Goal: Information Seeking & Learning: Learn about a topic

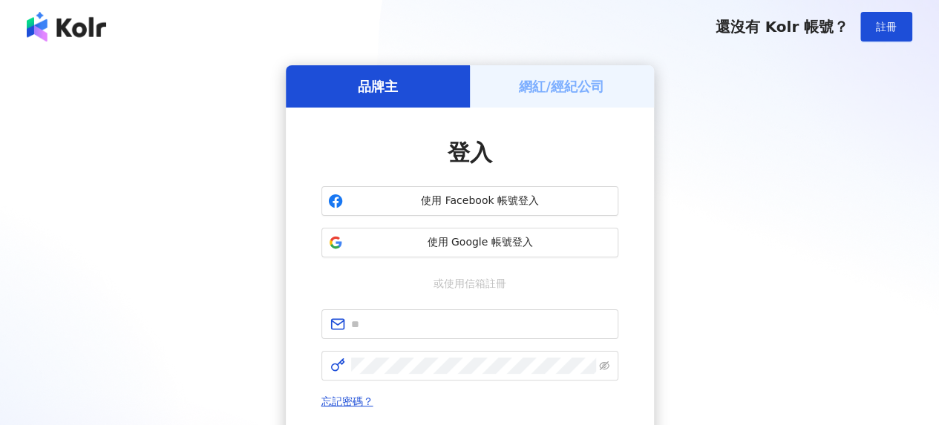
click at [550, 104] on div "網紅/經紀公司" at bounding box center [562, 86] width 184 height 42
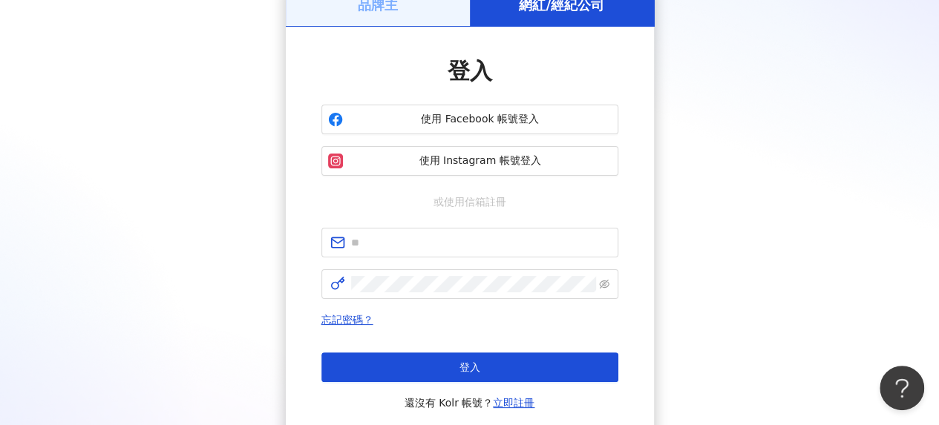
scroll to position [148, 0]
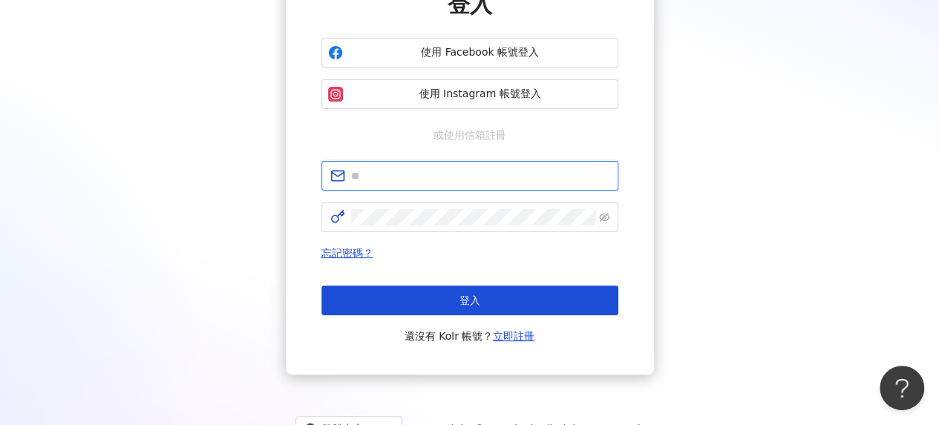
click at [427, 180] on input "text" at bounding box center [480, 176] width 258 height 16
type input "**********"
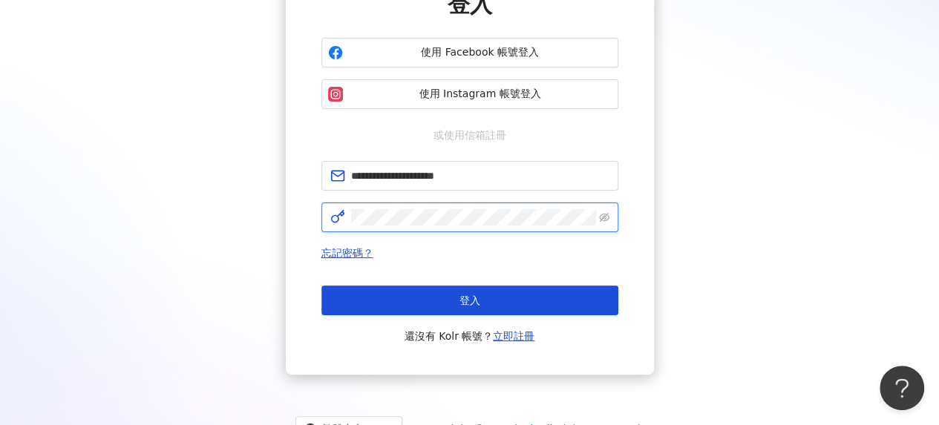
click button "登入" at bounding box center [469, 301] width 297 height 30
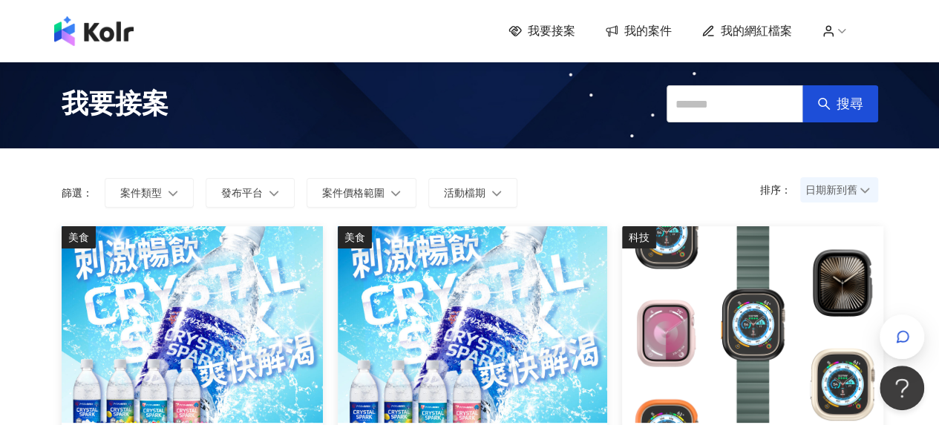
click at [672, 34] on span "我的案件" at bounding box center [647, 31] width 47 height 16
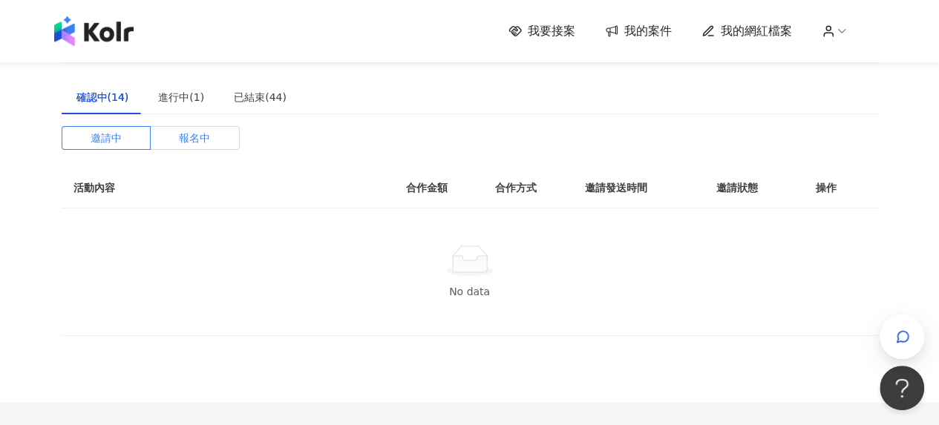
click at [189, 136] on span "報名中" at bounding box center [194, 138] width 31 height 22
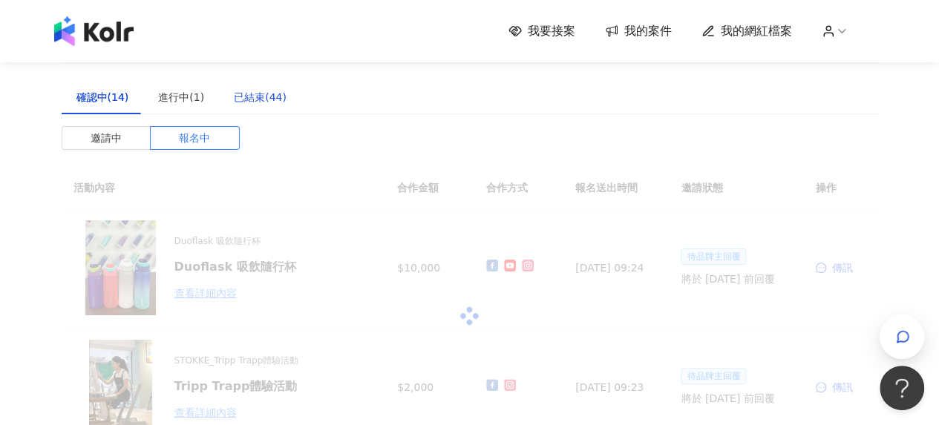
click at [260, 96] on div "已結束(44)" at bounding box center [260, 97] width 53 height 16
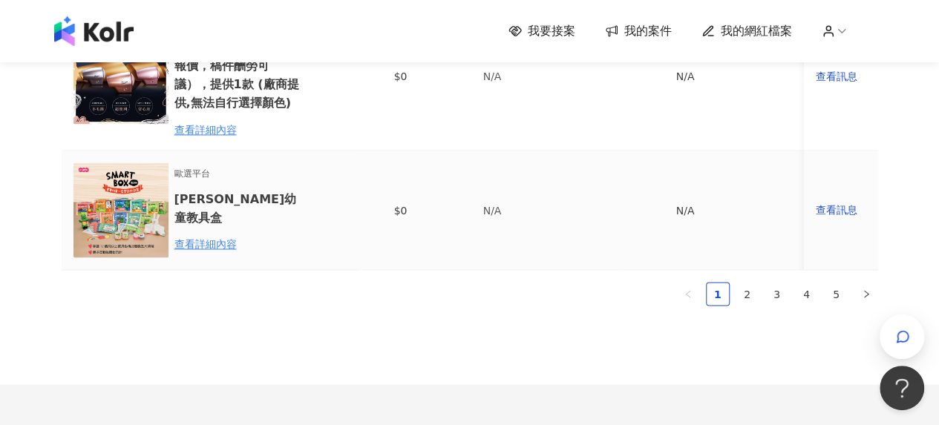
scroll to position [1347, 0]
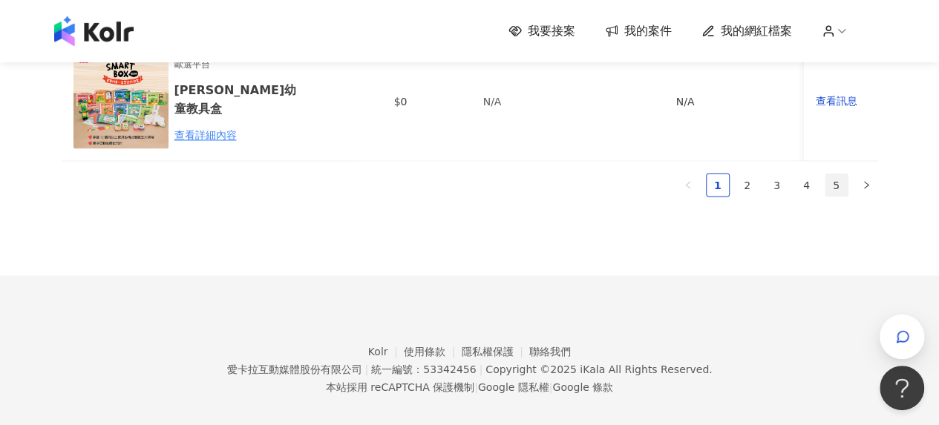
click at [834, 174] on link "5" at bounding box center [836, 185] width 22 height 22
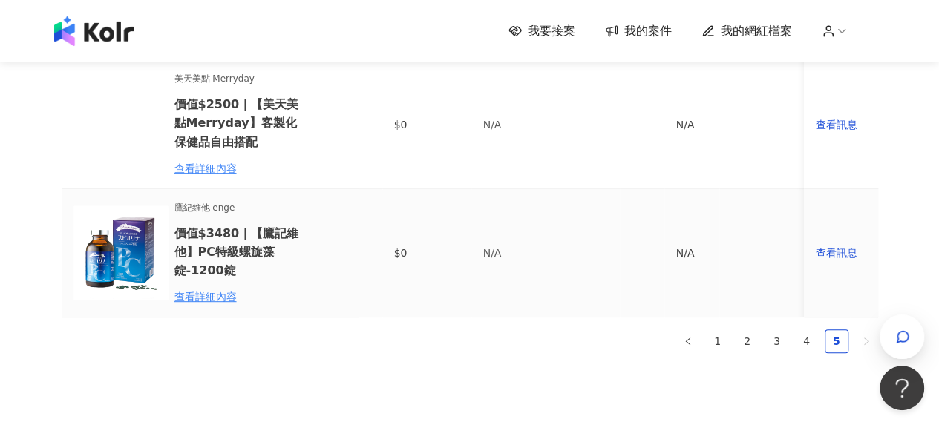
scroll to position [520, 0]
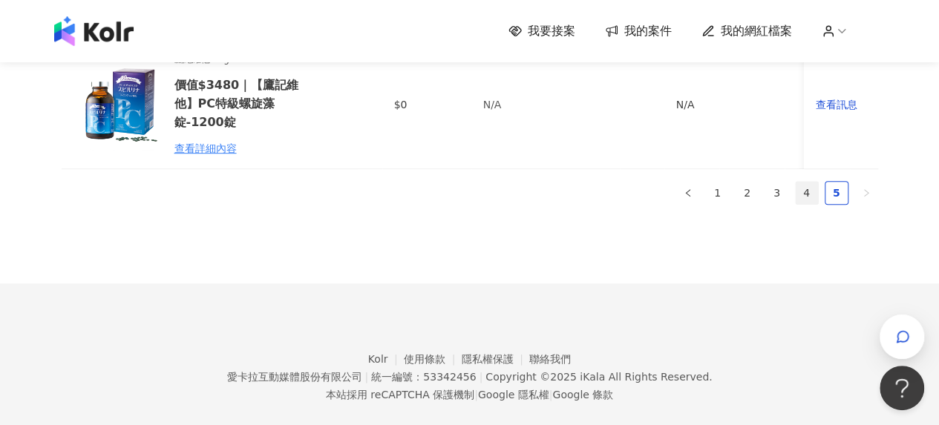
click at [799, 191] on link "4" at bounding box center [807, 193] width 22 height 22
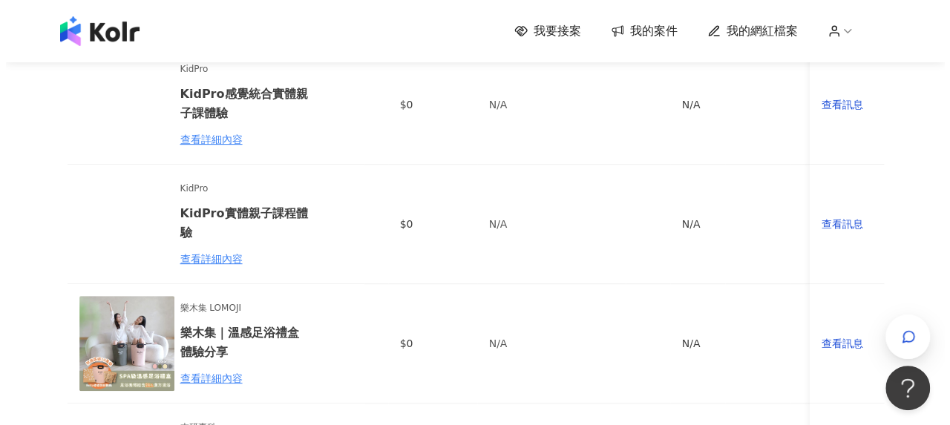
scroll to position [297, 0]
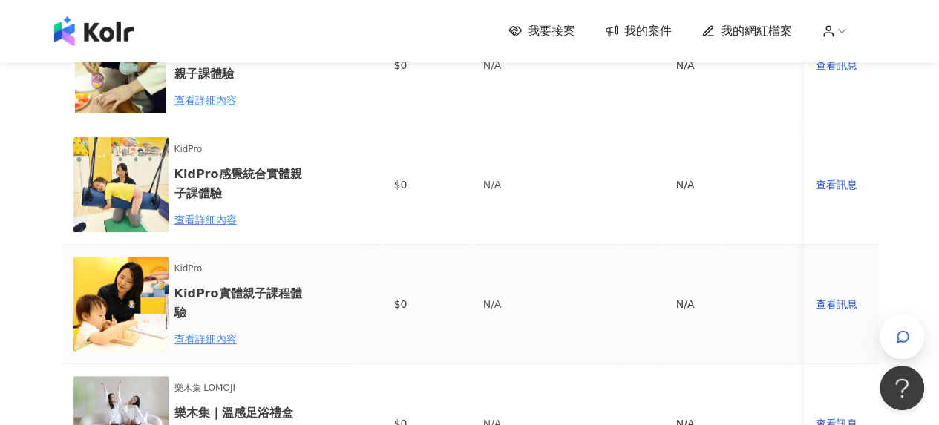
click at [218, 326] on div "KidPro KidPro實體親子課程體驗 查看詳細內容" at bounding box center [239, 304] width 130 height 85
click at [220, 335] on div "查看詳細內容" at bounding box center [239, 339] width 130 height 16
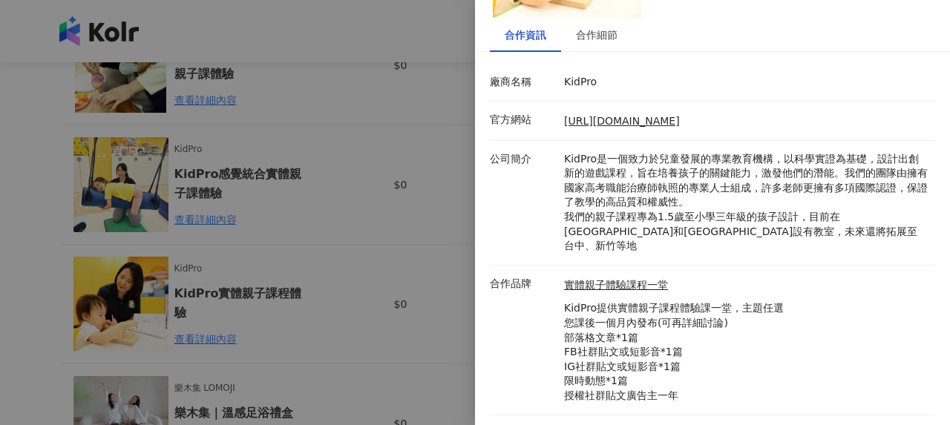
scroll to position [159, 0]
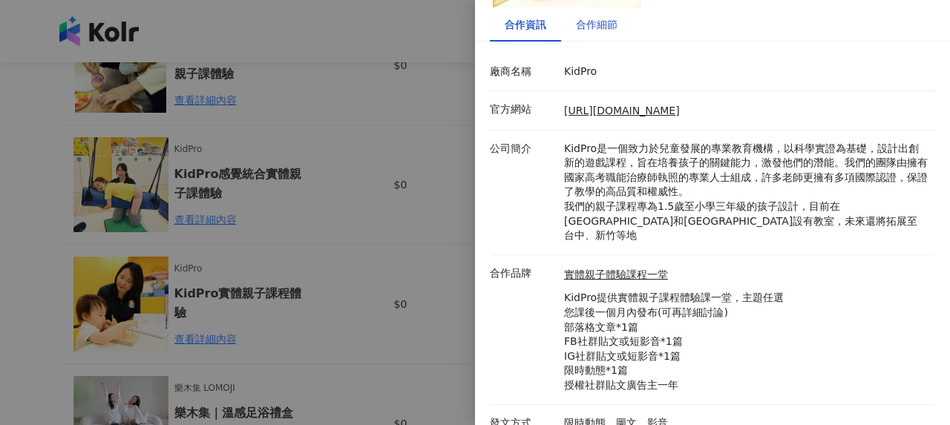
click at [605, 19] on div "合作細節" at bounding box center [597, 24] width 42 height 16
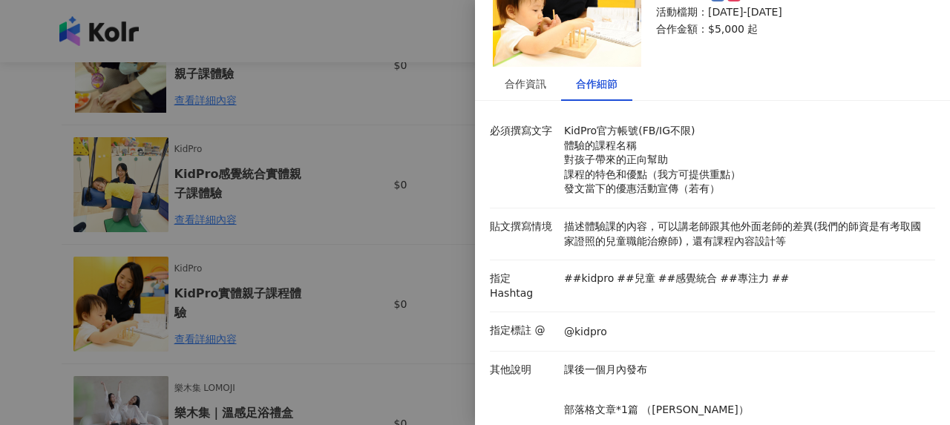
scroll to position [76, 0]
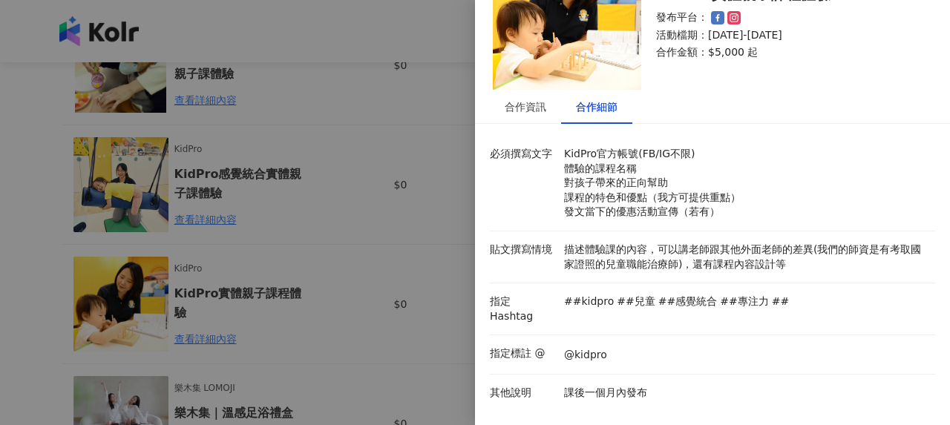
click at [269, 201] on div at bounding box center [475, 212] width 950 height 425
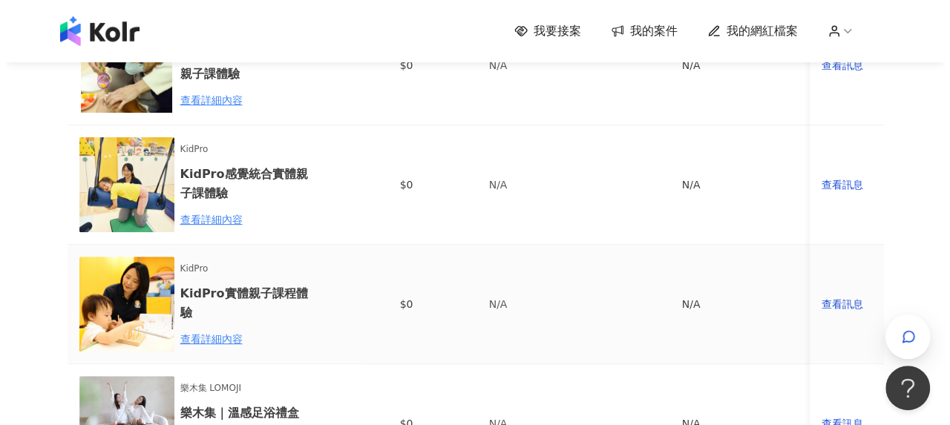
scroll to position [223, 0]
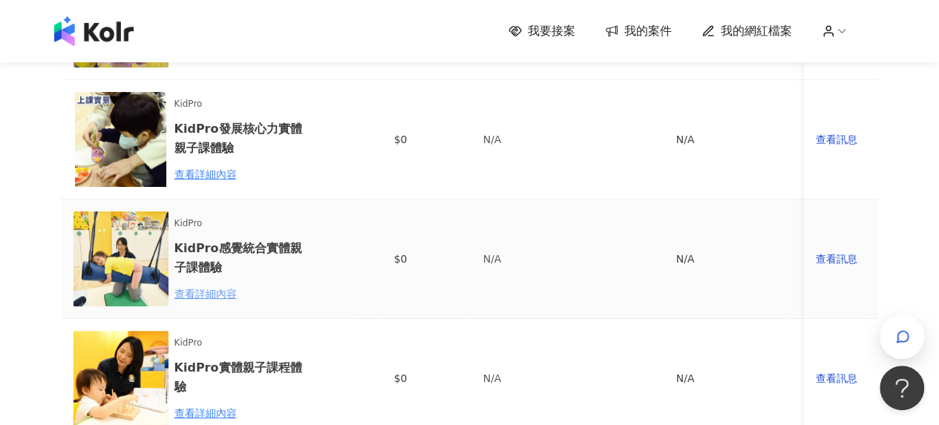
click at [221, 300] on div "查看詳細內容" at bounding box center [239, 294] width 130 height 16
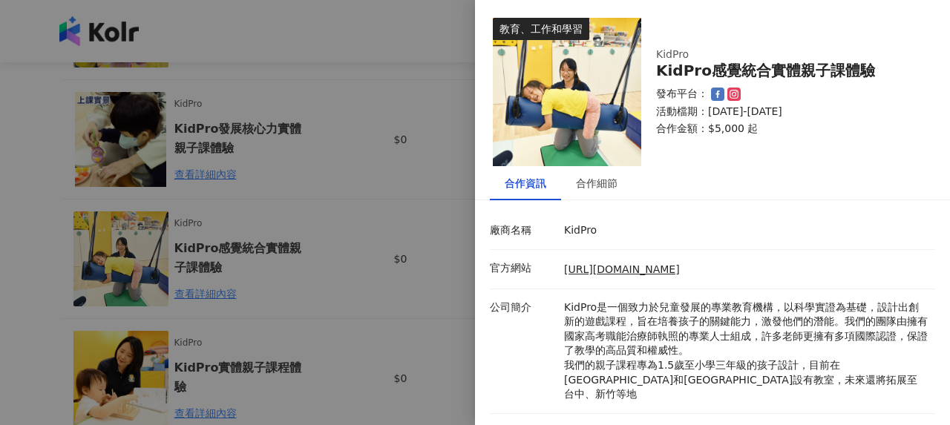
scroll to position [159, 0]
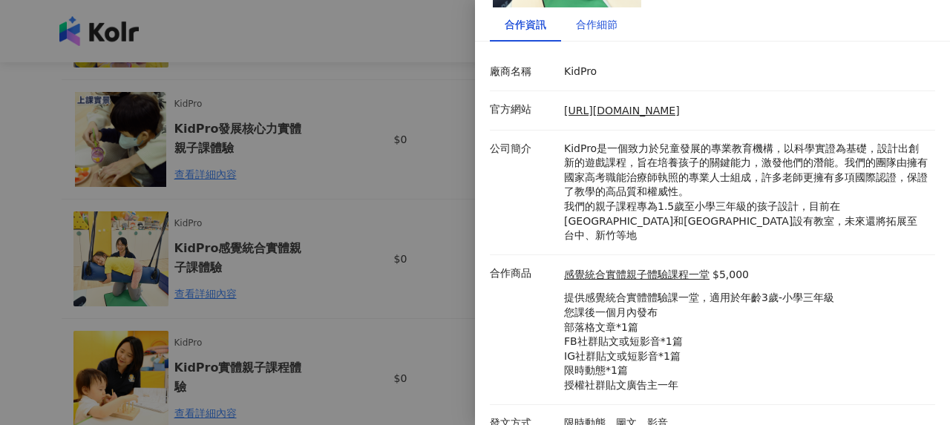
click at [585, 19] on div "合作細節" at bounding box center [597, 24] width 42 height 16
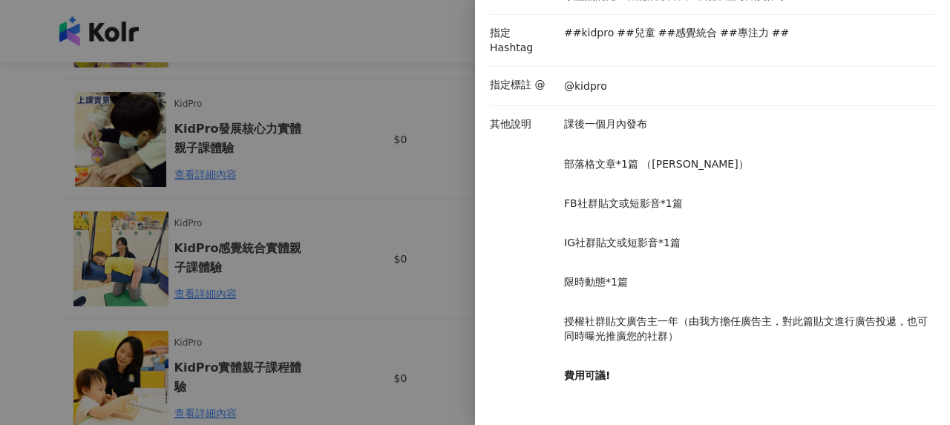
scroll to position [373, 0]
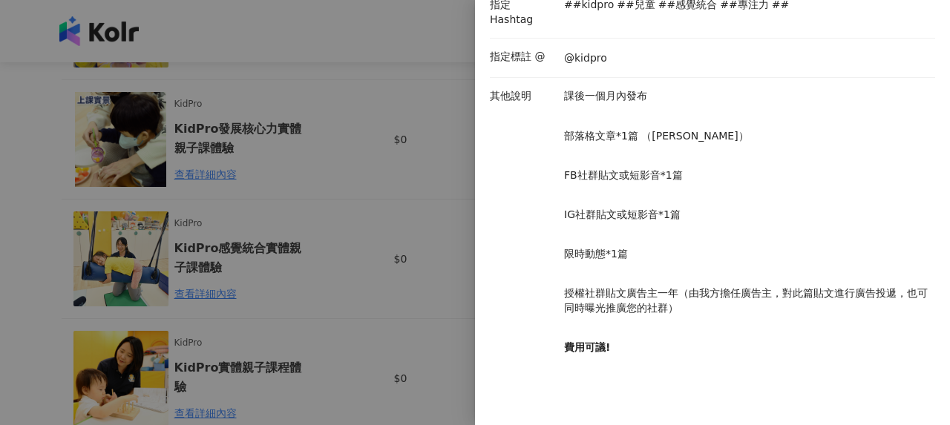
click at [405, 203] on div at bounding box center [475, 212] width 950 height 425
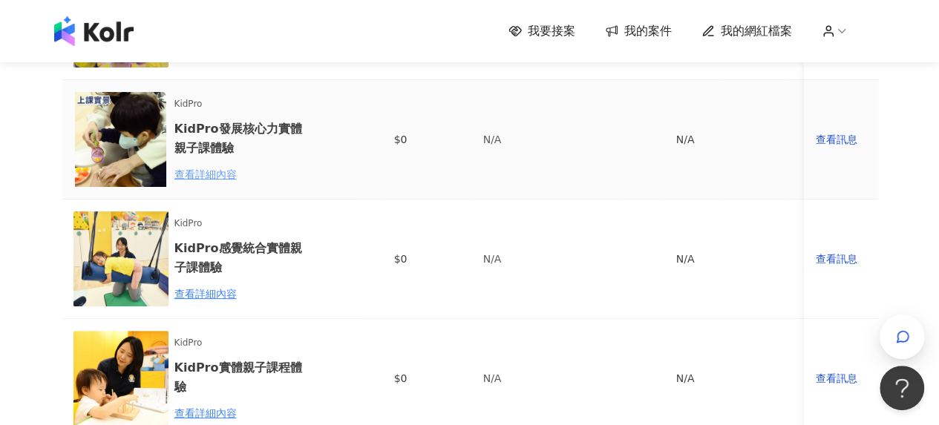
click at [215, 172] on div "查看詳細內容" at bounding box center [239, 174] width 130 height 16
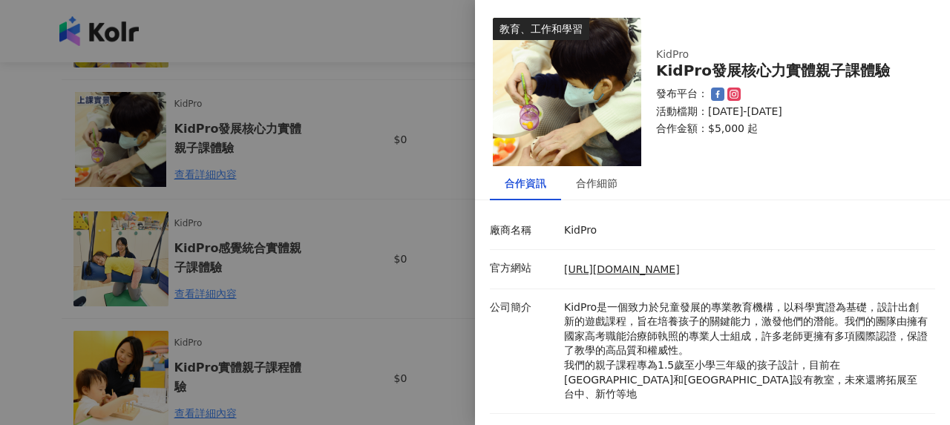
scroll to position [159, 0]
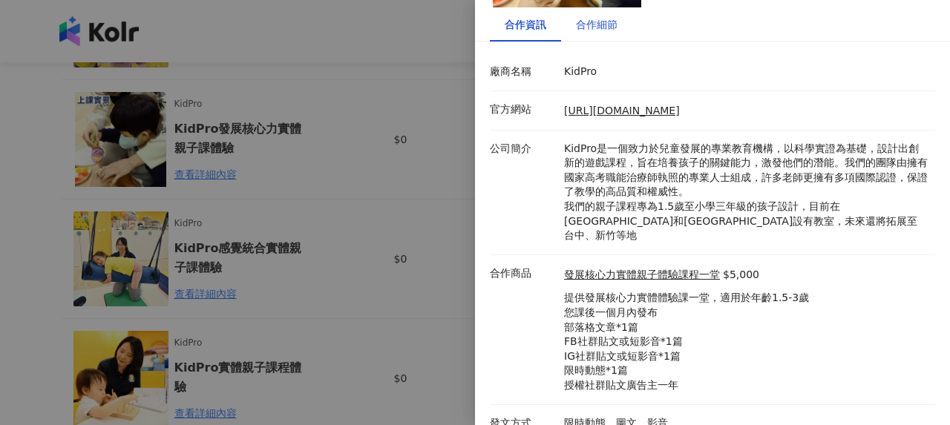
click at [586, 16] on div "合作細節" at bounding box center [597, 24] width 42 height 16
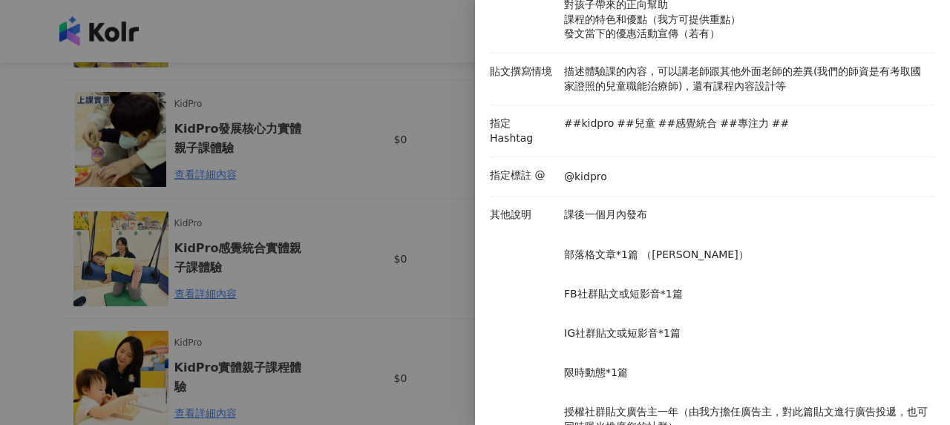
scroll to position [373, 0]
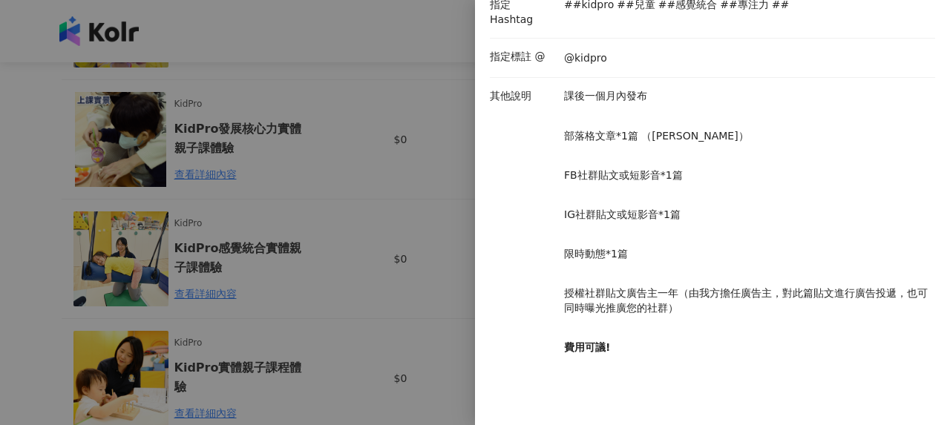
click at [378, 201] on div at bounding box center [475, 212] width 950 height 425
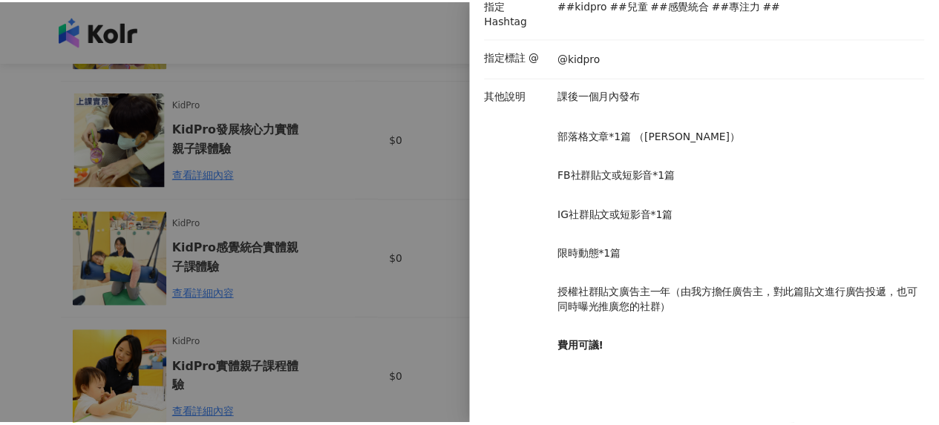
scroll to position [0, 0]
